Goal: Obtain resource: Download file/media

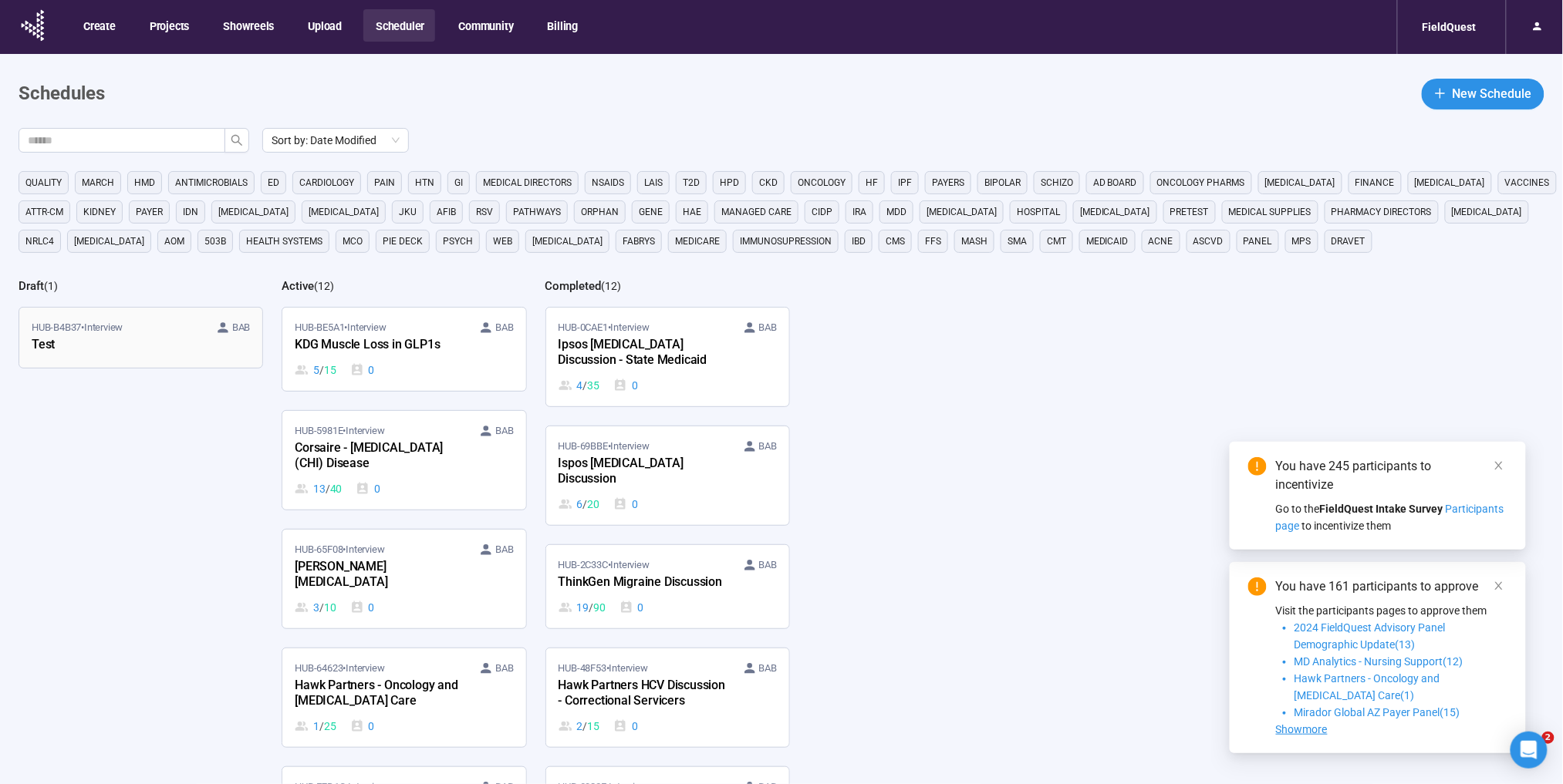
click at [144, 337] on div "Test" at bounding box center [116, 345] width 170 height 20
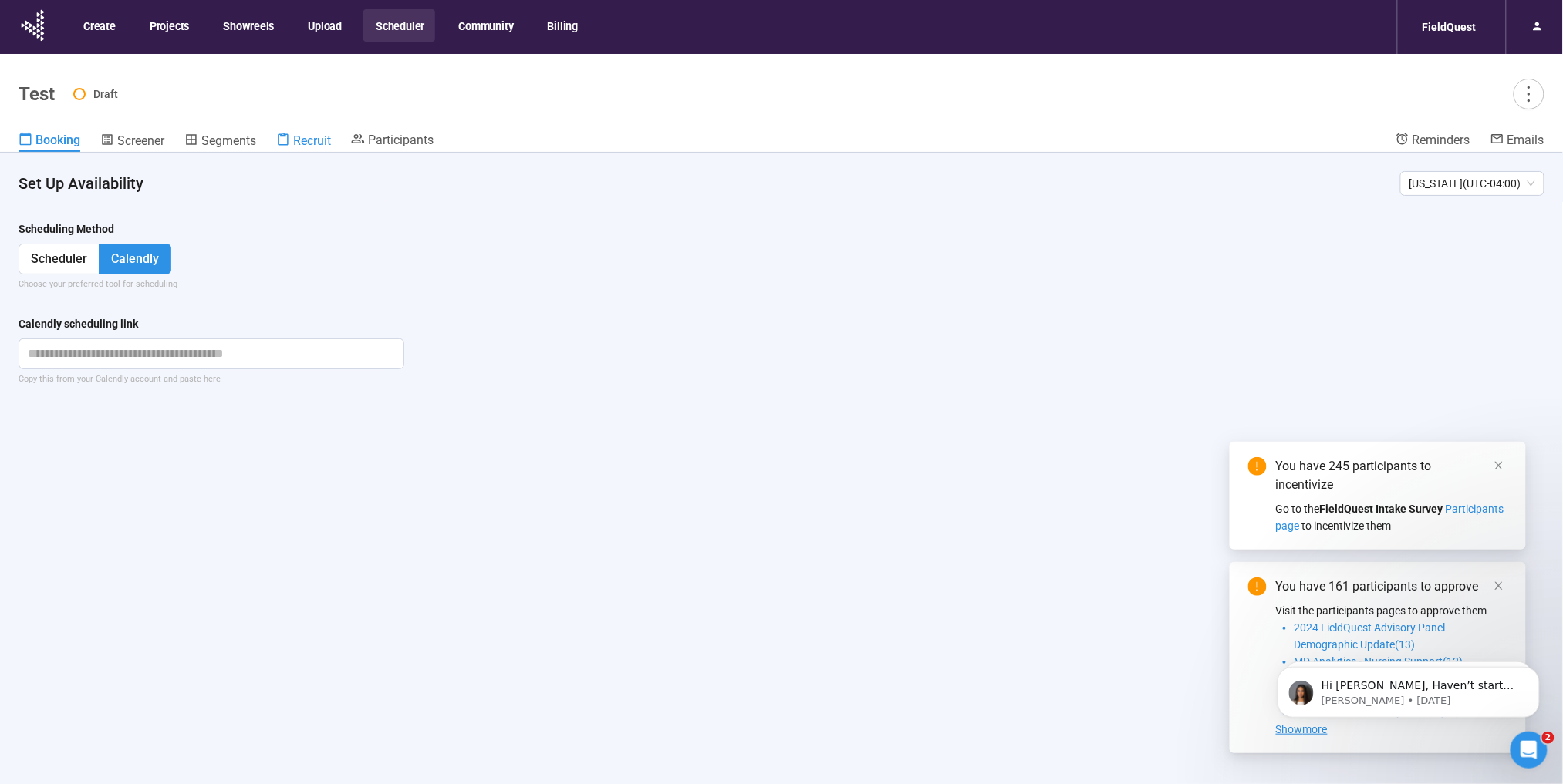
click at [307, 133] on span "Recruit" at bounding box center [312, 140] width 38 height 15
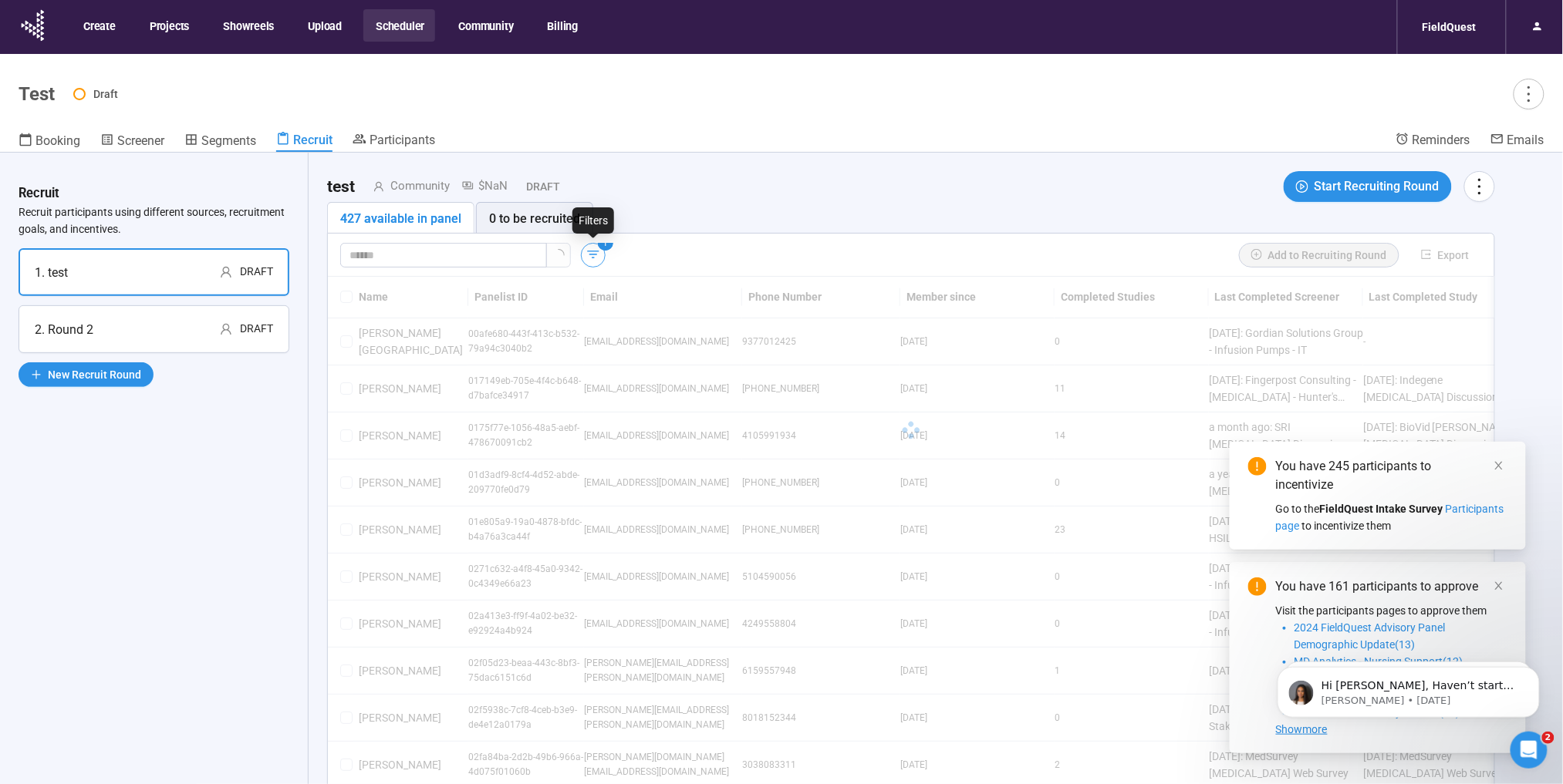
click at [591, 253] on icon "button" at bounding box center [593, 254] width 16 height 16
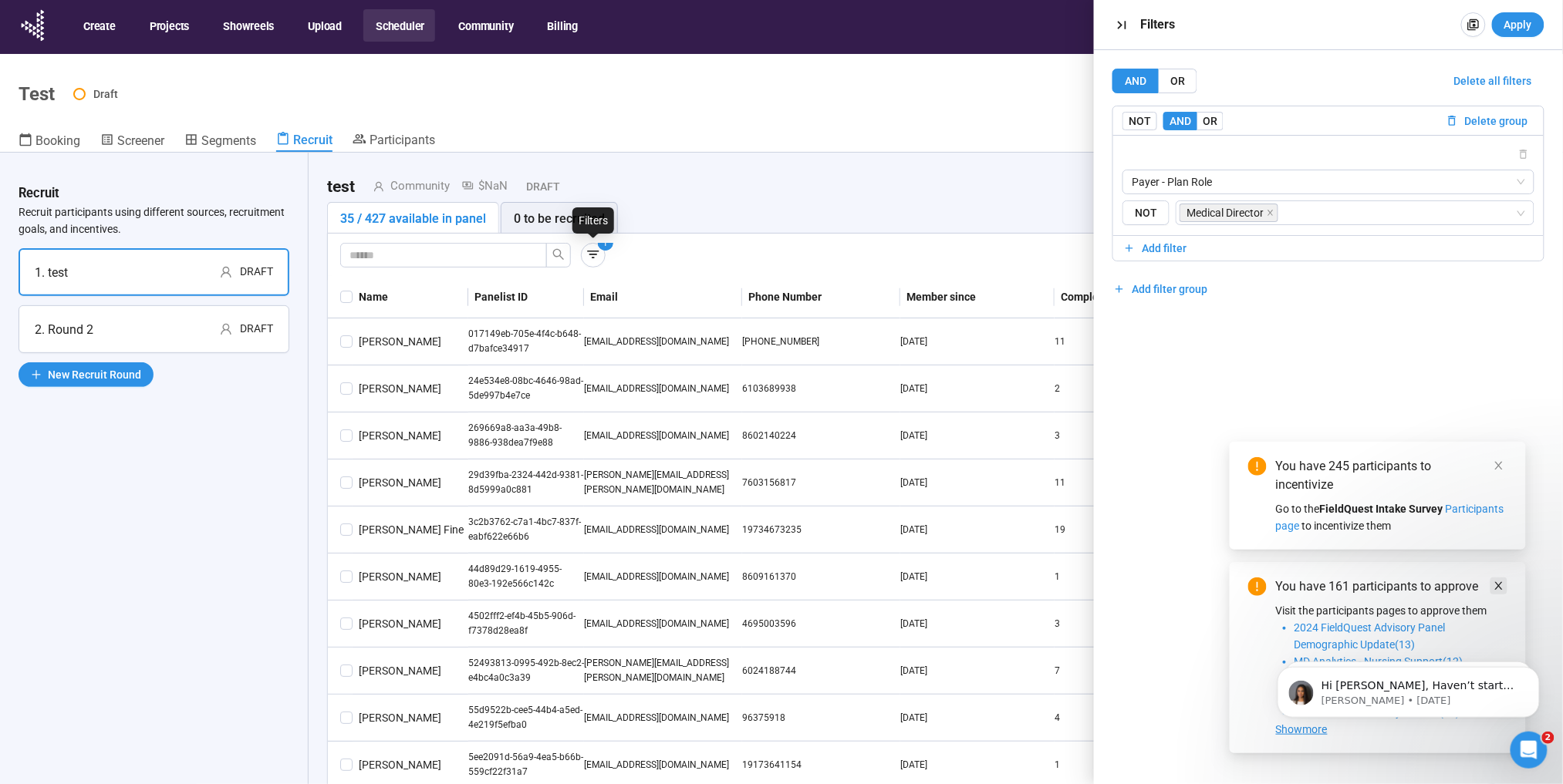
click at [1497, 467] on icon "close" at bounding box center [1498, 466] width 11 height 11
click at [1500, 583] on icon "close" at bounding box center [1499, 586] width 8 height 8
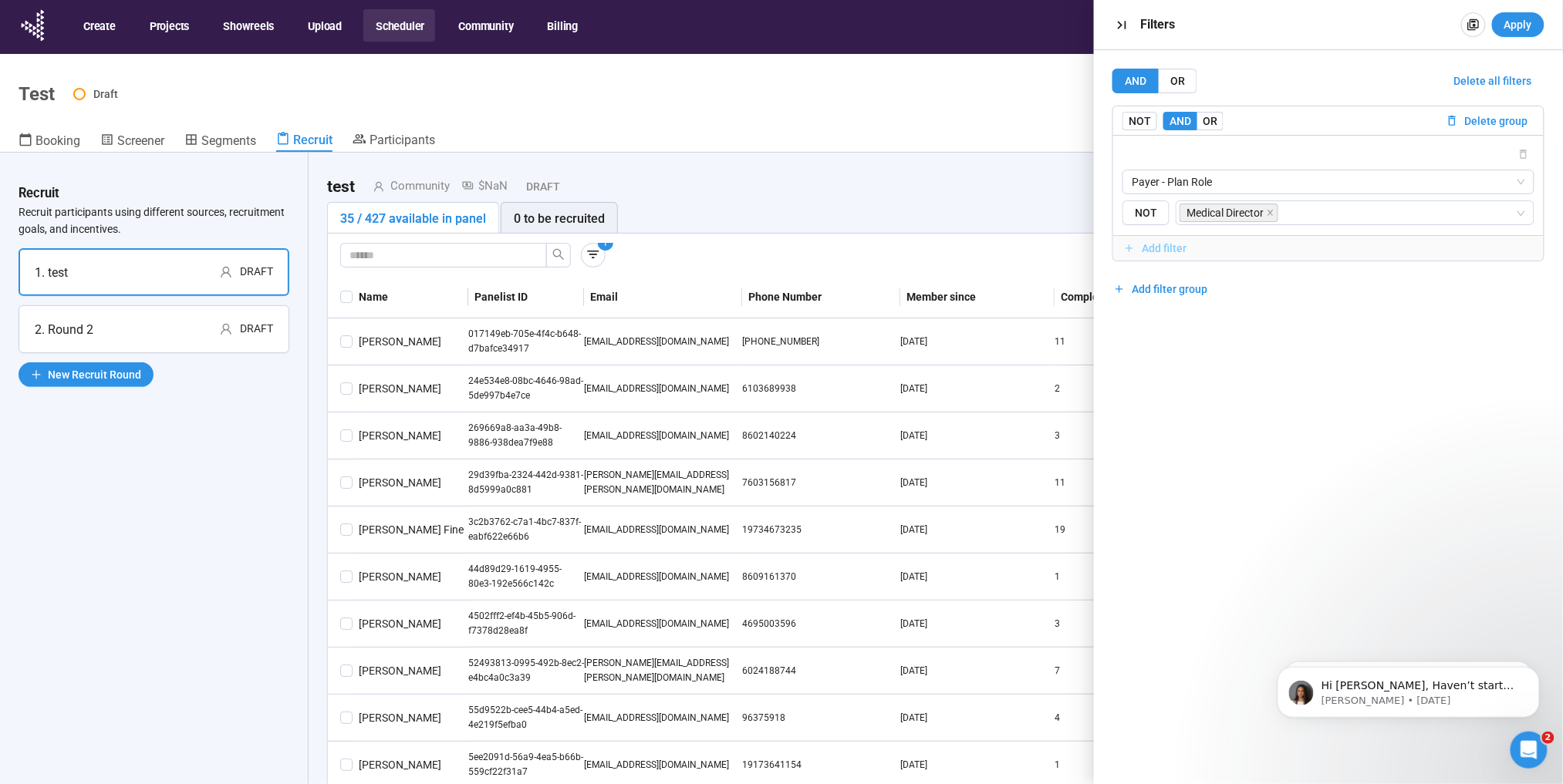
click at [1166, 249] on span "Add filter" at bounding box center [1164, 247] width 45 height 17
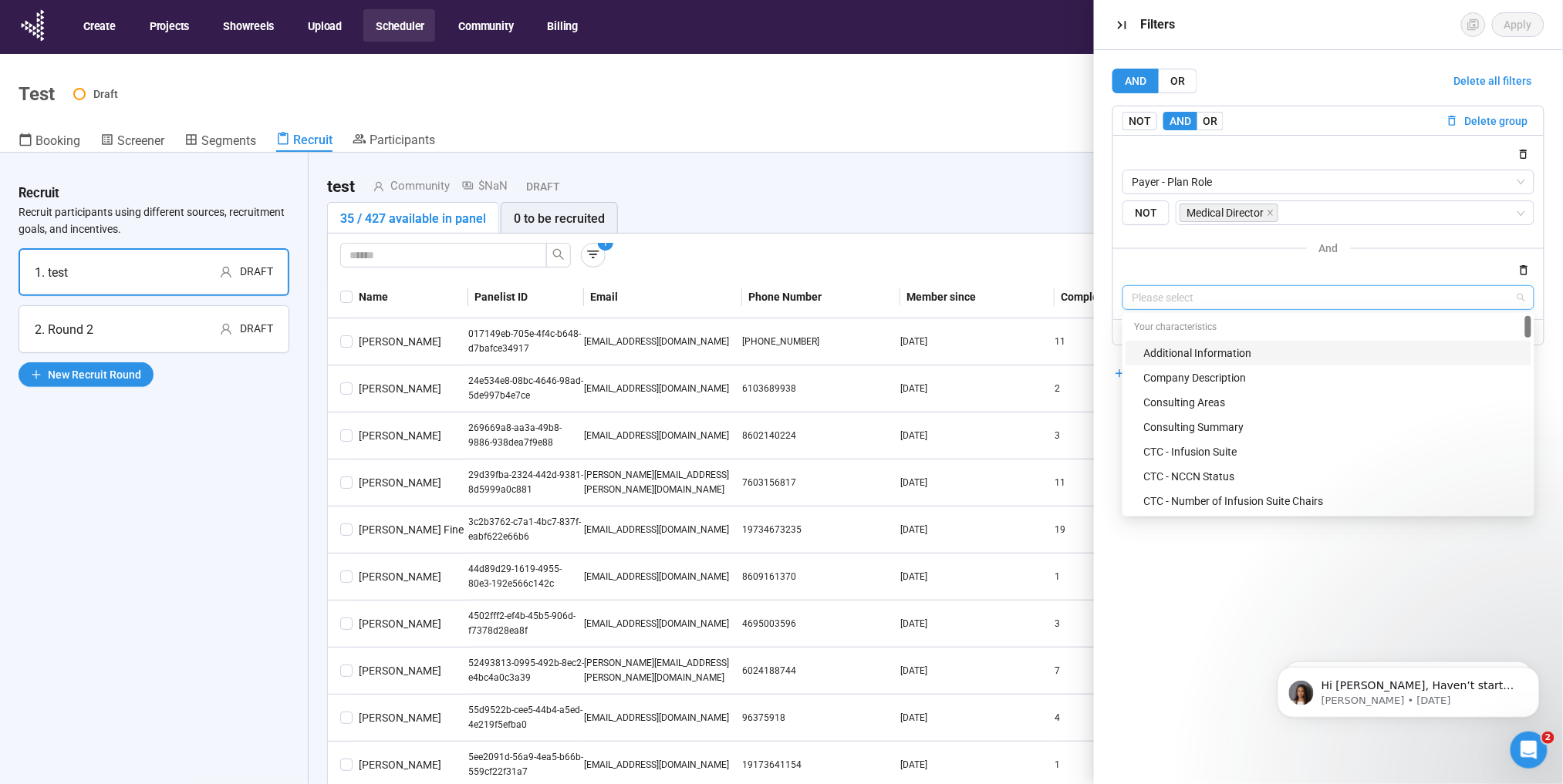
click at [1236, 298] on input "search" at bounding box center [1328, 298] width 394 height 23
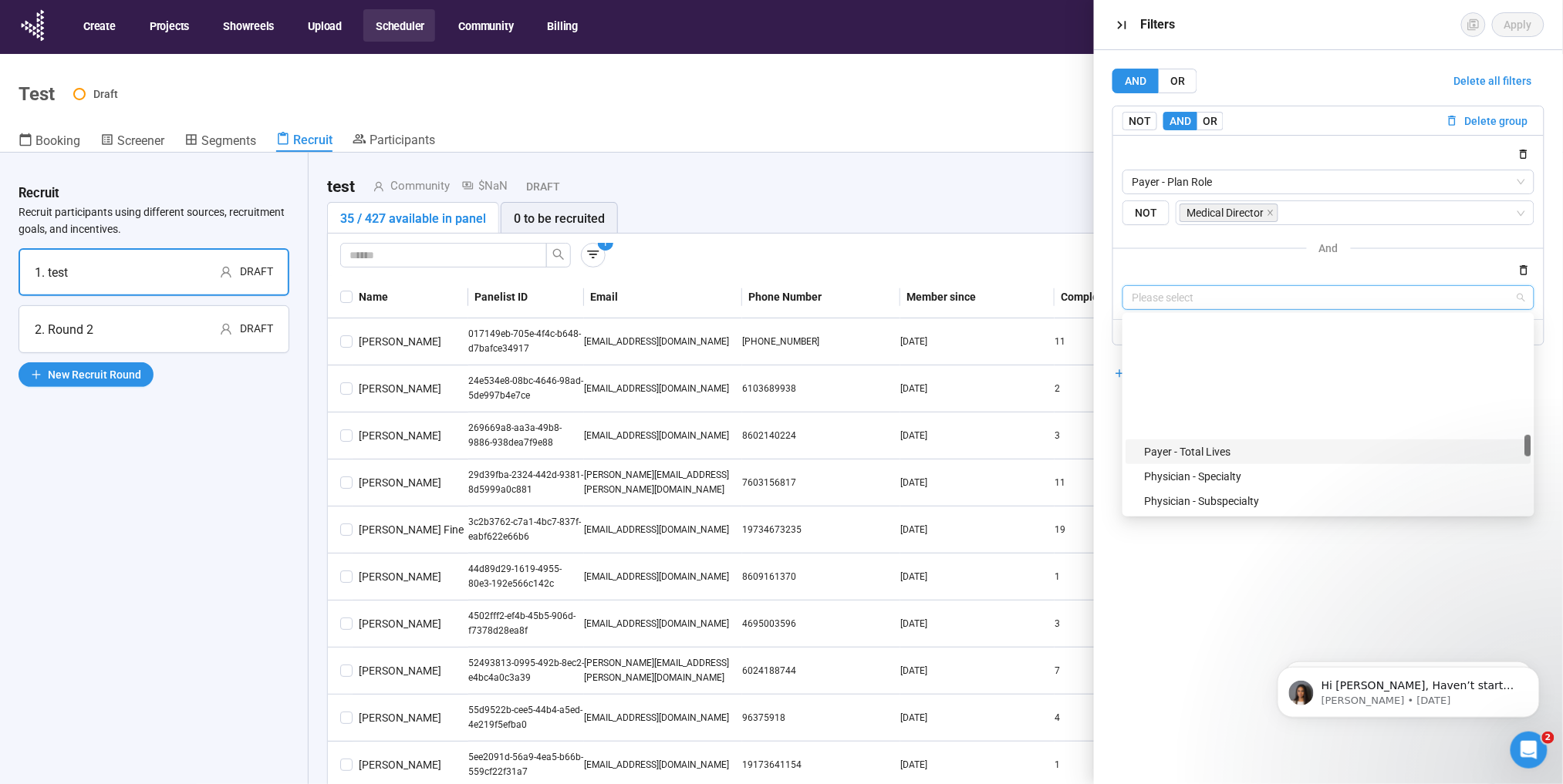
scroll to position [1070, 0]
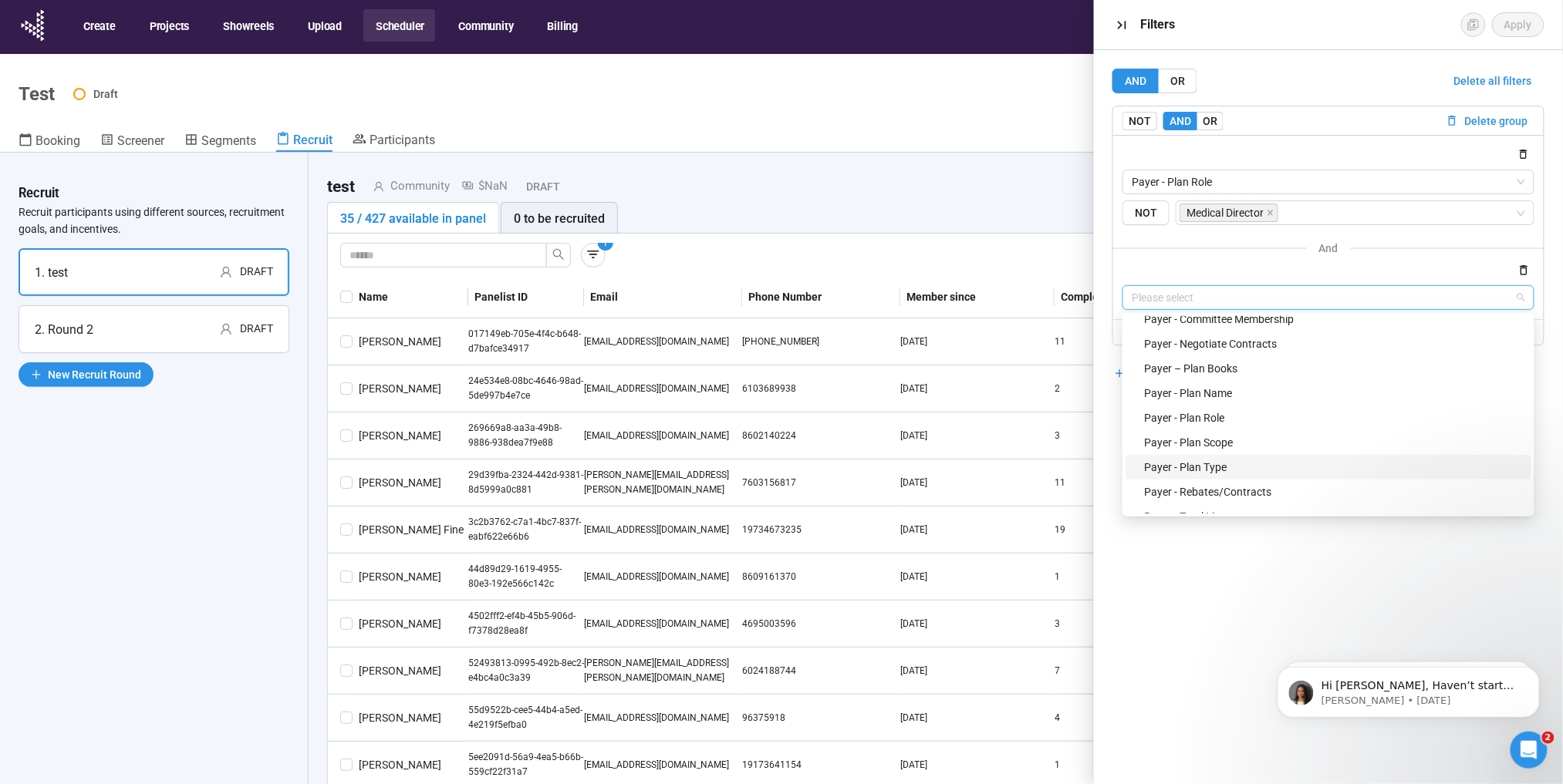
click at [1219, 459] on div "Payer - Plan Type" at bounding box center [1333, 467] width 378 height 17
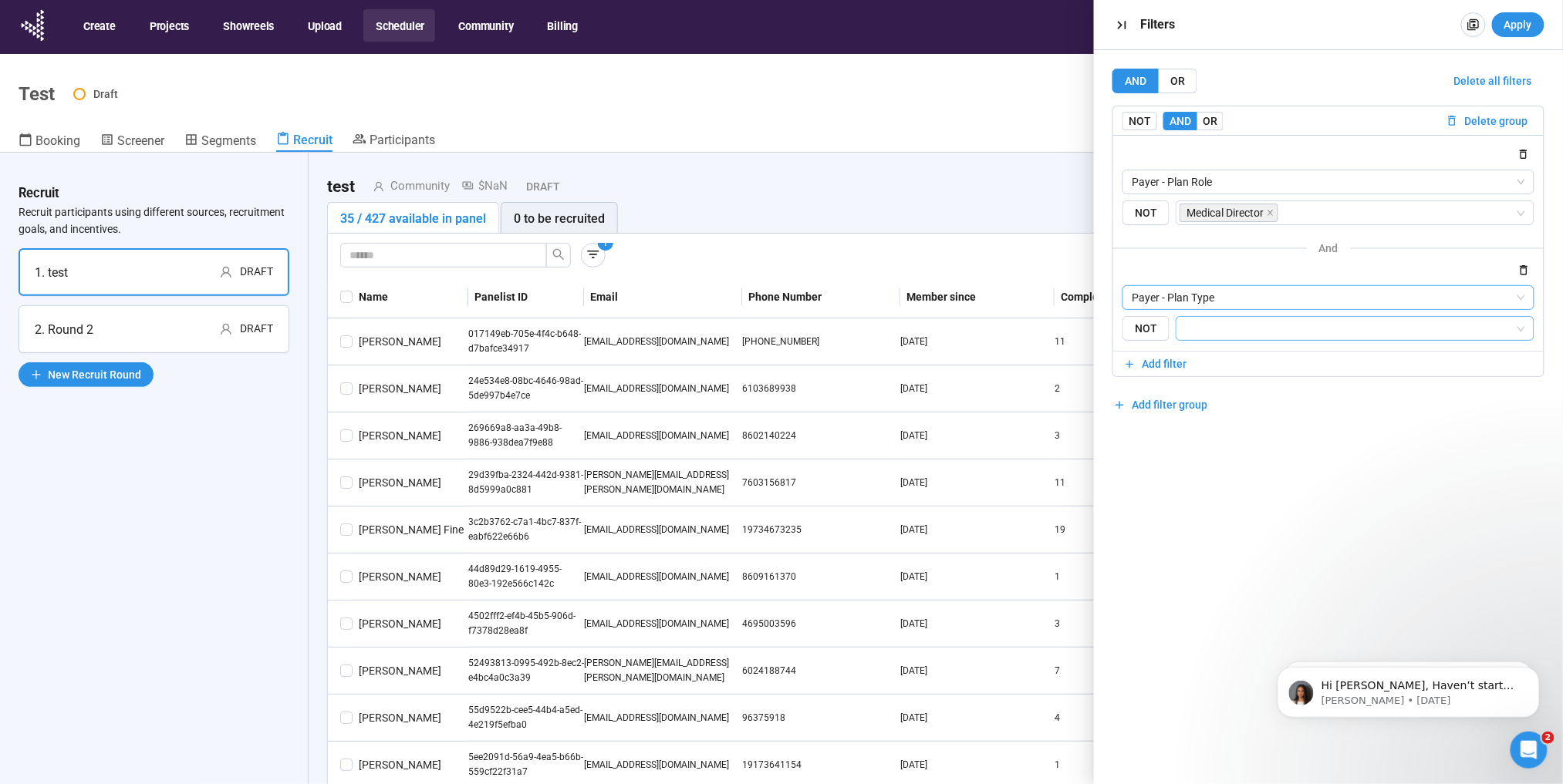
click at [1223, 333] on input "search" at bounding box center [1351, 328] width 329 height 19
click at [1229, 431] on div "Traditional Health Insurer" at bounding box center [1355, 433] width 335 height 17
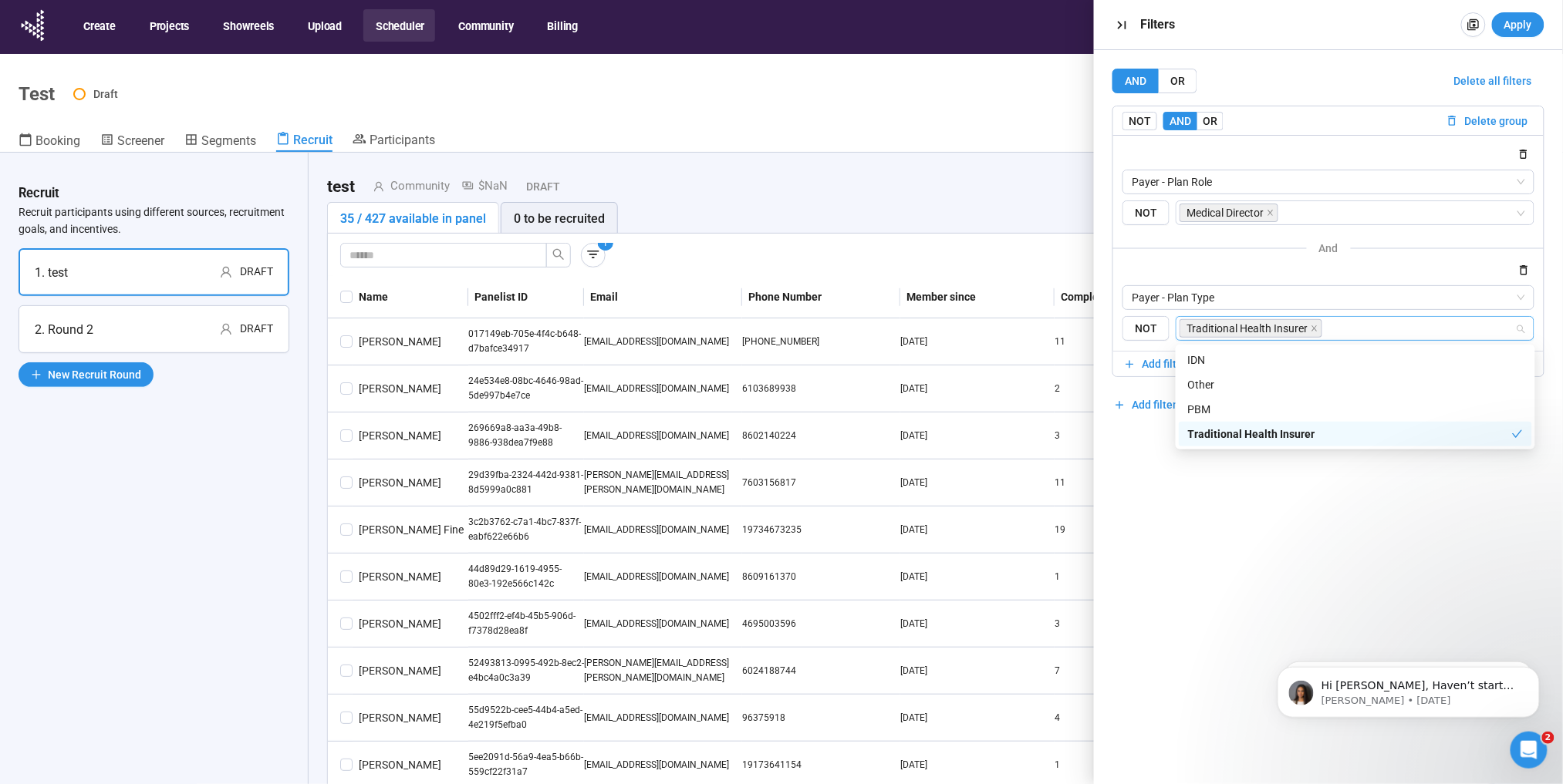
click at [1234, 501] on div "AND OR Delete all filters NOT AND OR Delete group Payer - Plan Role NOT Medical…" at bounding box center [1327, 417] width 469 height 734
click at [1515, 29] on span "Apply" at bounding box center [1517, 24] width 27 height 17
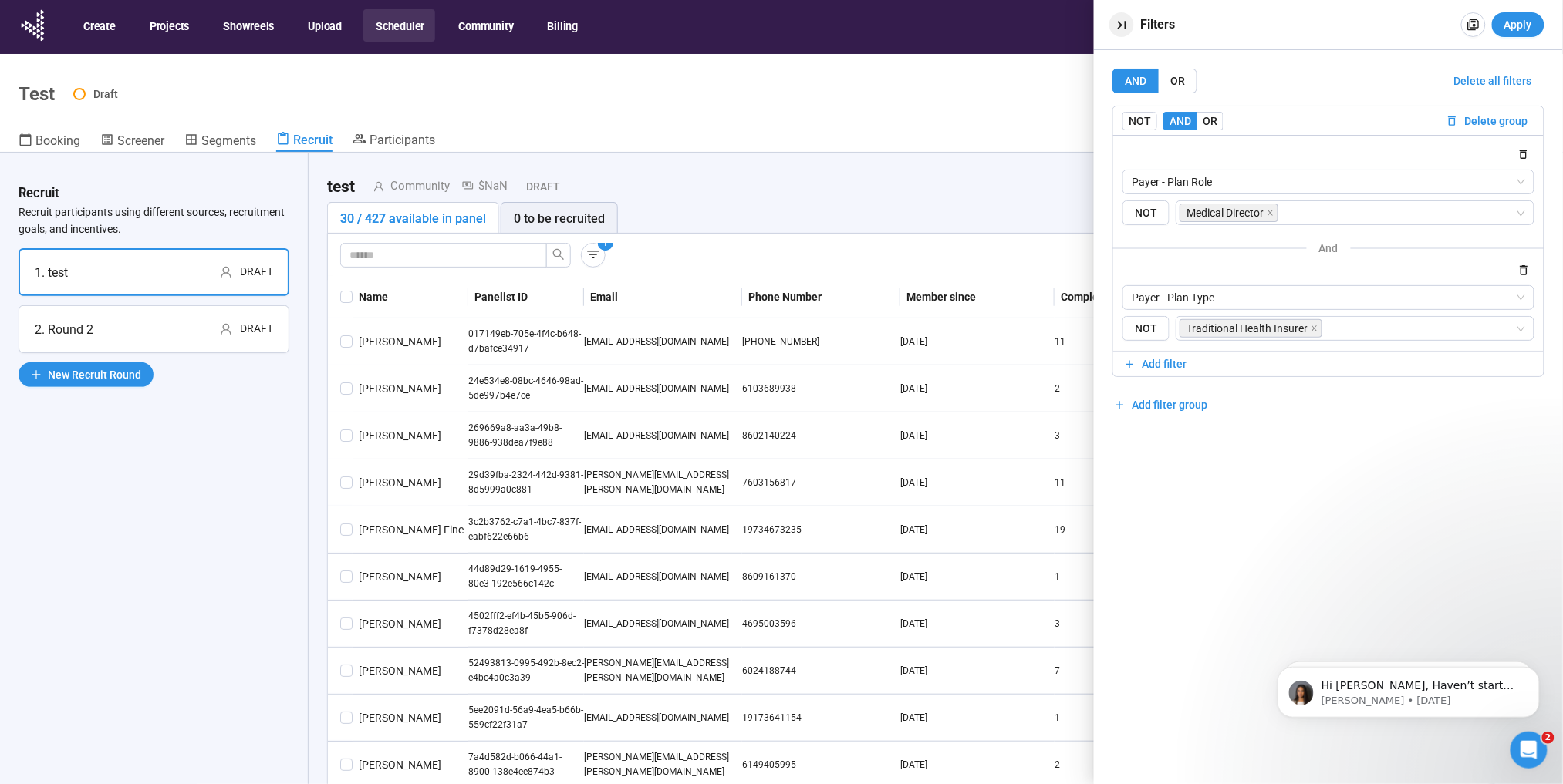
click at [1125, 22] on icon "button" at bounding box center [1122, 24] width 9 height 9
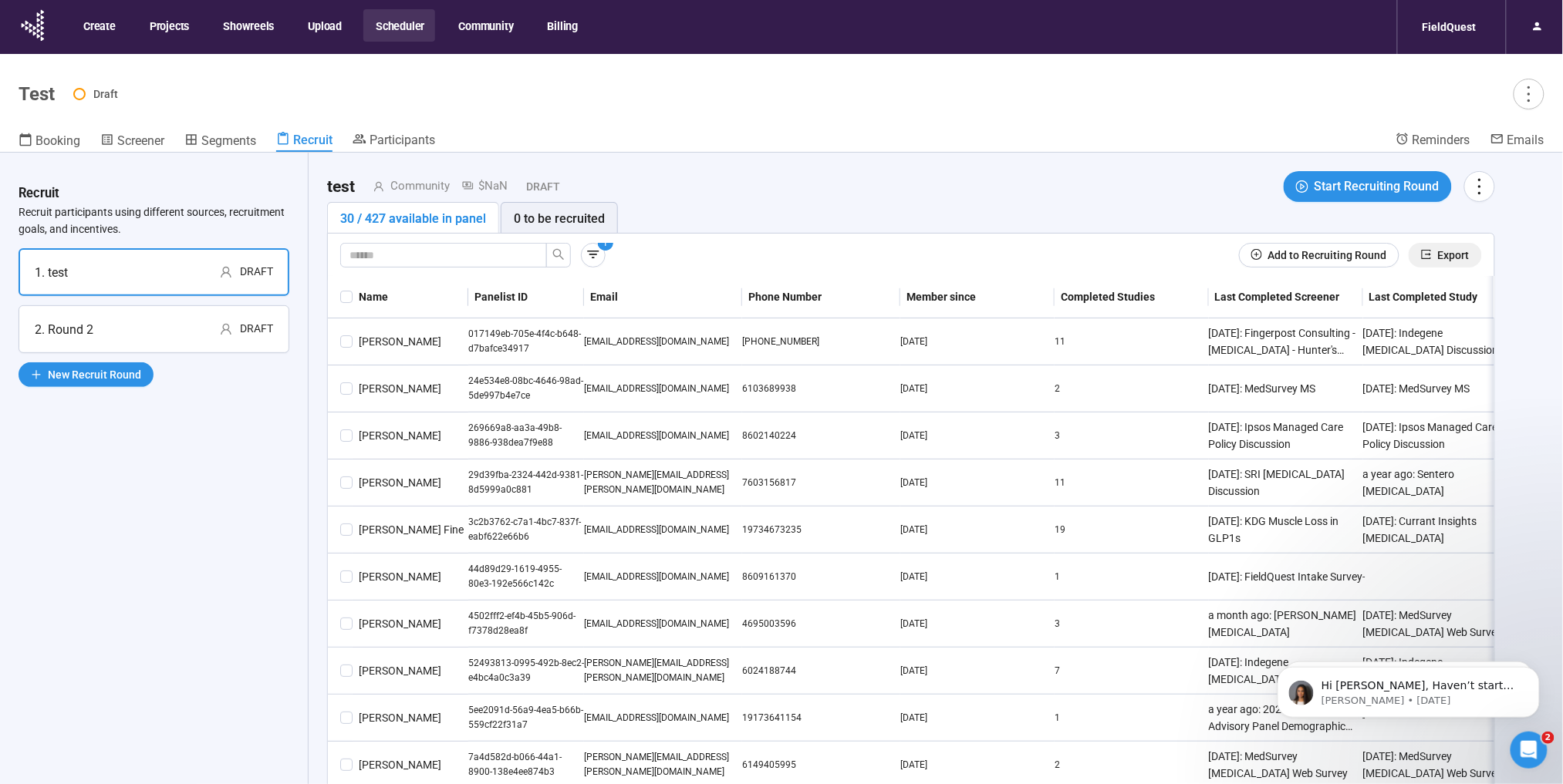
click at [1436, 258] on button "Export" at bounding box center [1444, 254] width 73 height 24
